Goal: Task Accomplishment & Management: Use online tool/utility

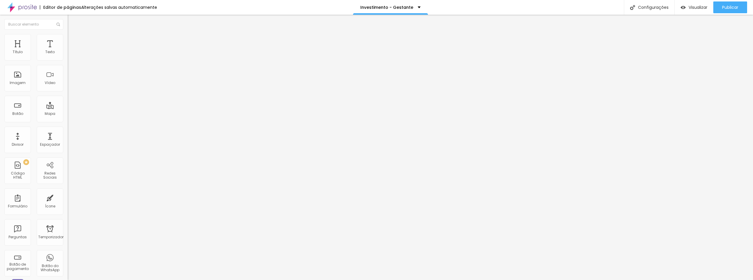
click at [68, 144] on input "50" at bounding box center [80, 147] width 25 height 6
type input "14"
type input "4"
type input "44"
